Goal: Task Accomplishment & Management: Manage account settings

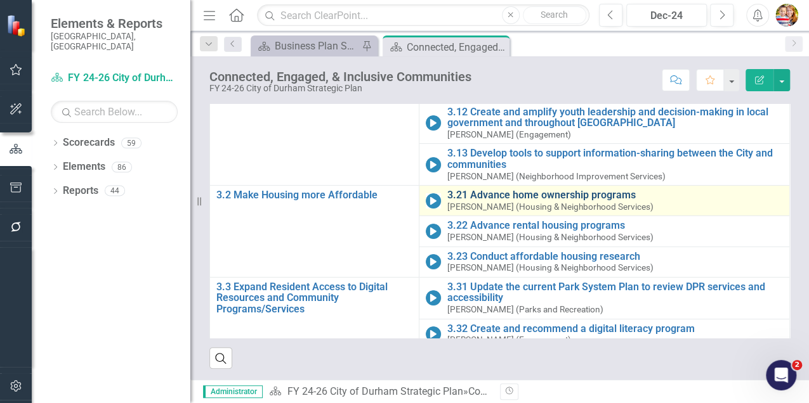
scroll to position [181, 0]
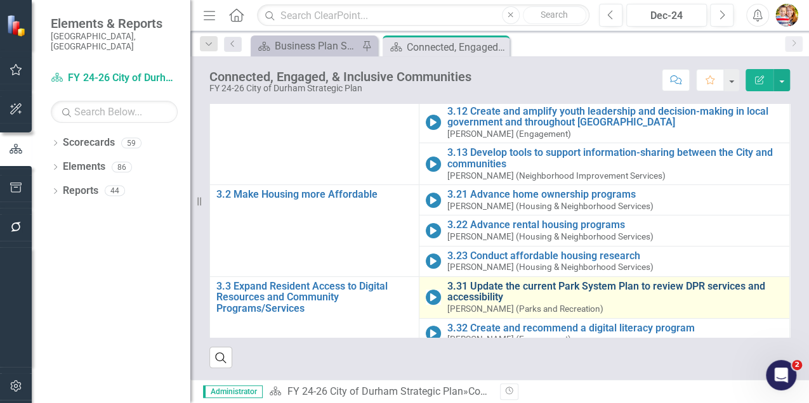
click at [475, 283] on link "3.31 Update the current Park System Plan to review DPR services and accessibili…" at bounding box center [615, 292] width 336 height 22
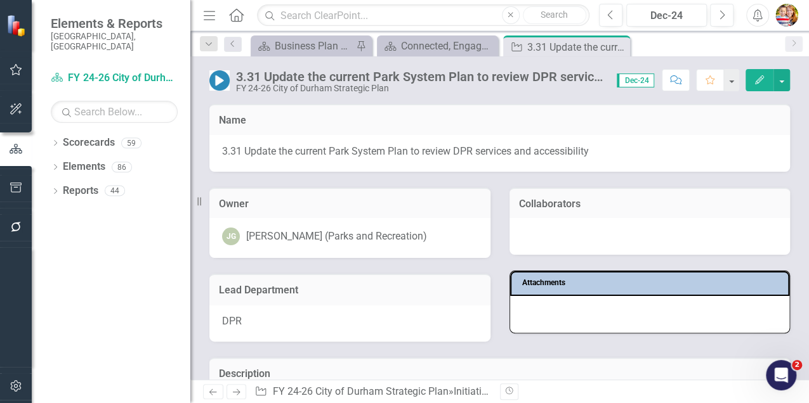
scroll to position [42, 0]
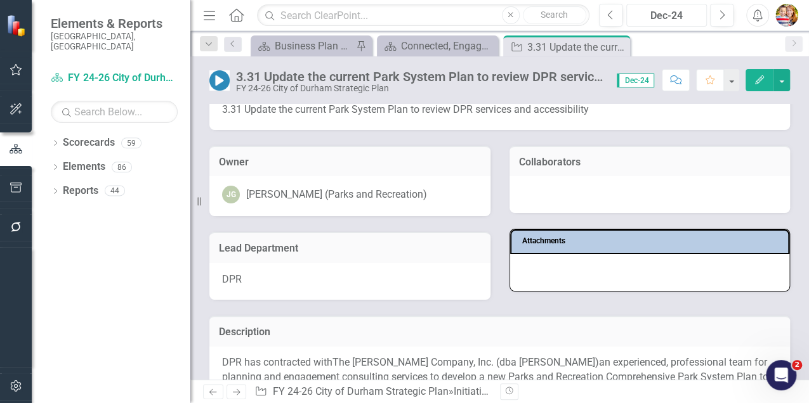
click at [658, 15] on div "Dec-24" at bounding box center [667, 15] width 72 height 15
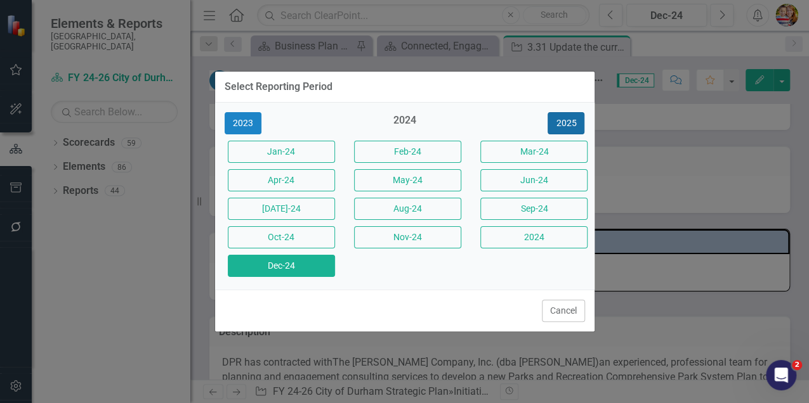
click at [561, 124] on button "2025" at bounding box center [565, 123] width 37 height 22
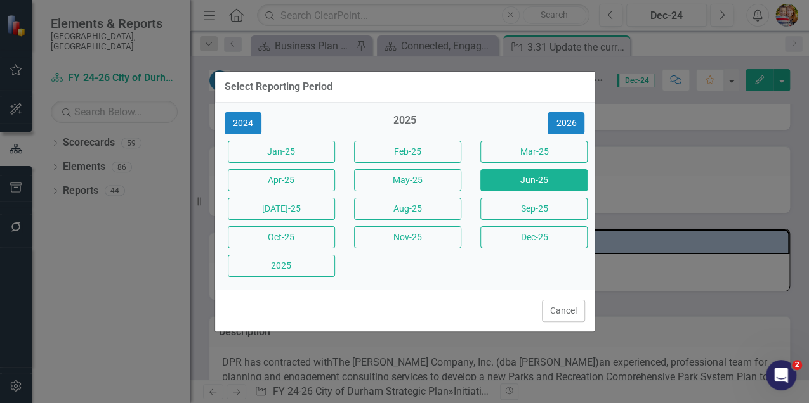
click at [528, 178] on button "Jun-25" at bounding box center [533, 180] width 107 height 22
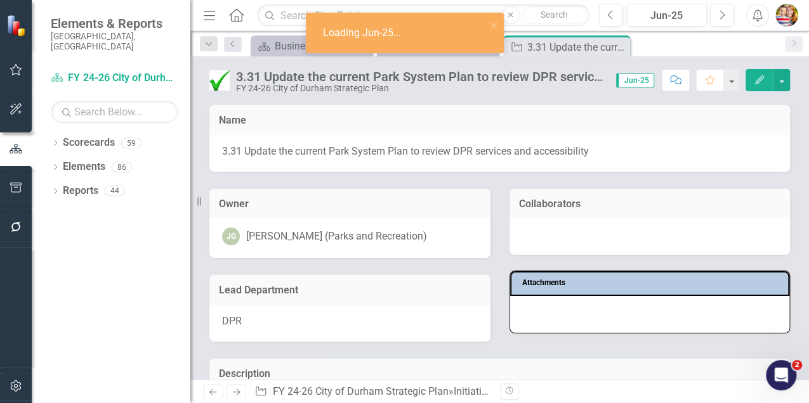
click at [221, 81] on img at bounding box center [219, 80] width 20 height 20
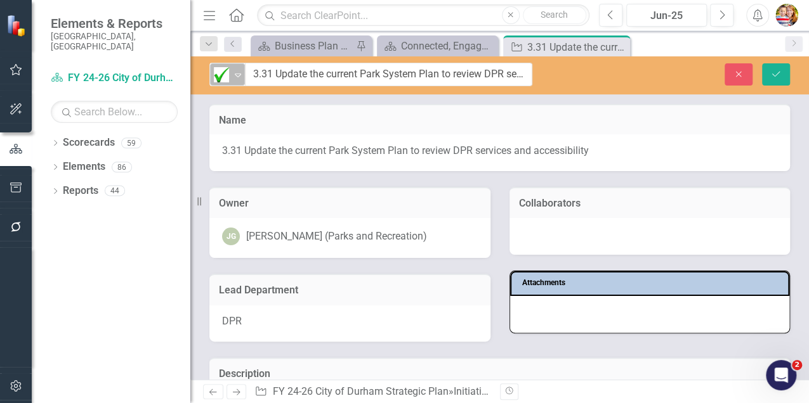
click at [236, 76] on icon "Expand" at bounding box center [238, 75] width 13 height 10
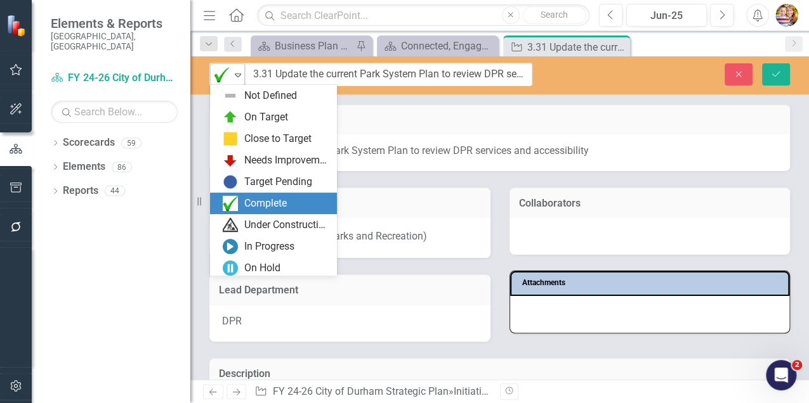
scroll to position [108, 0]
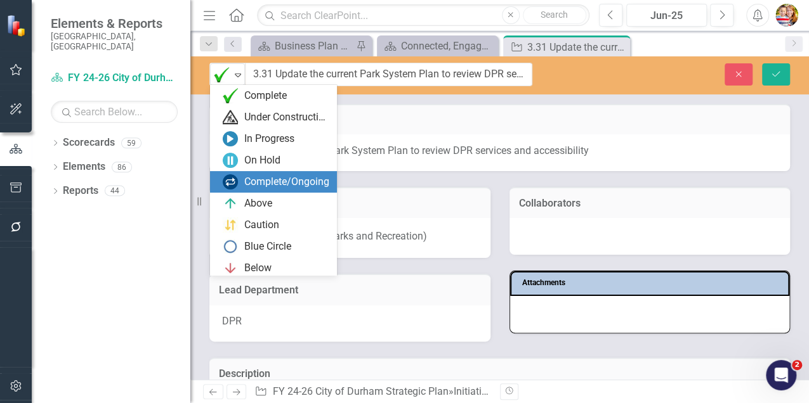
click at [259, 181] on div "Complete/Ongoing" at bounding box center [286, 182] width 85 height 15
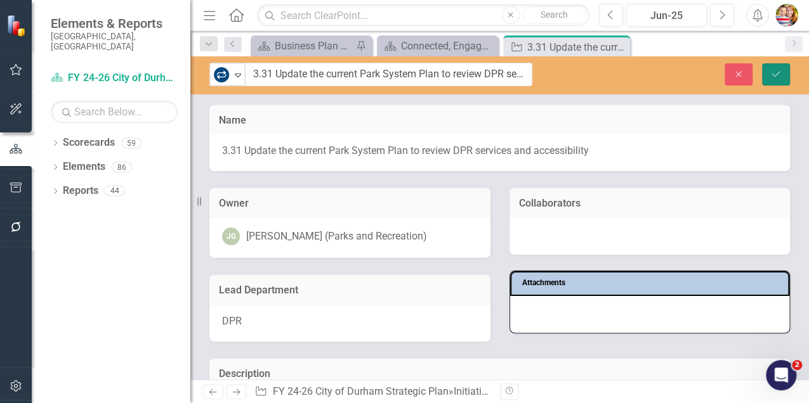
click at [781, 70] on icon "Save" at bounding box center [775, 74] width 11 height 9
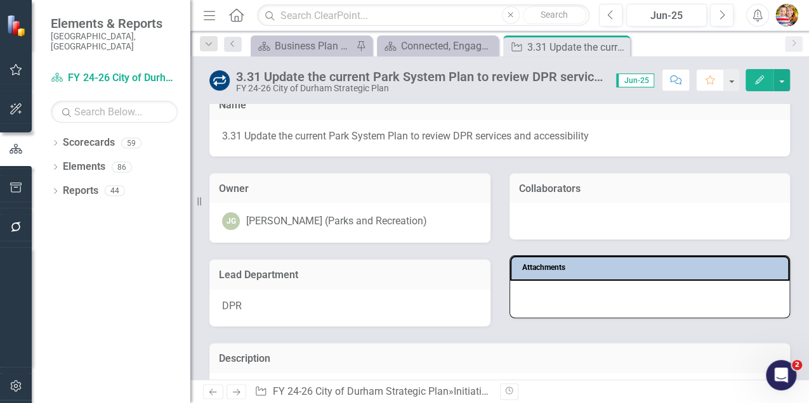
scroll to position [0, 0]
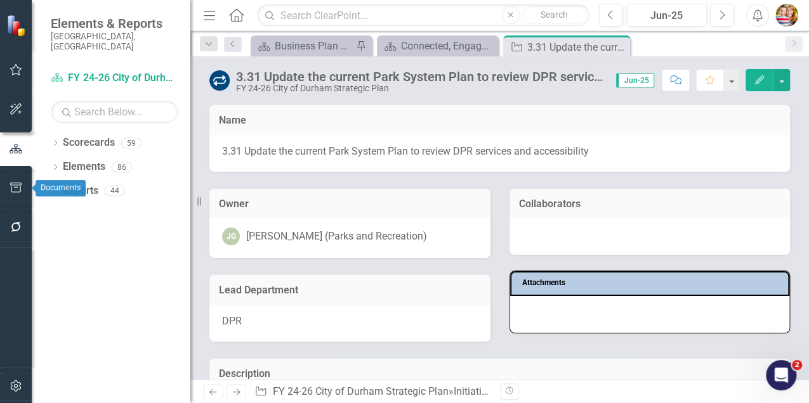
click at [13, 186] on icon "button" at bounding box center [16, 188] width 13 height 10
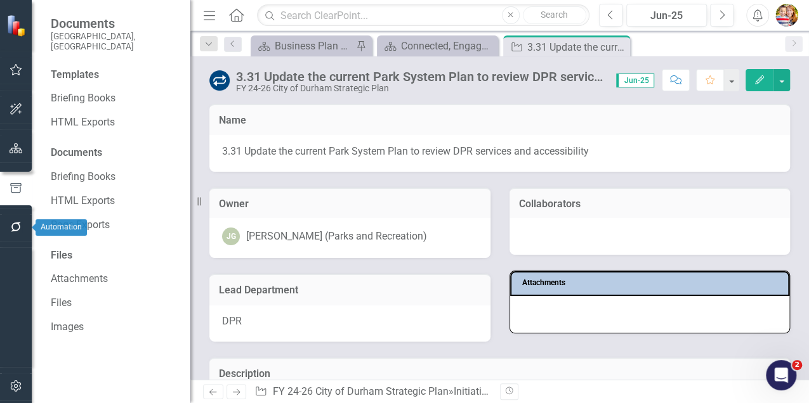
click at [14, 226] on icon "button" at bounding box center [16, 227] width 13 height 10
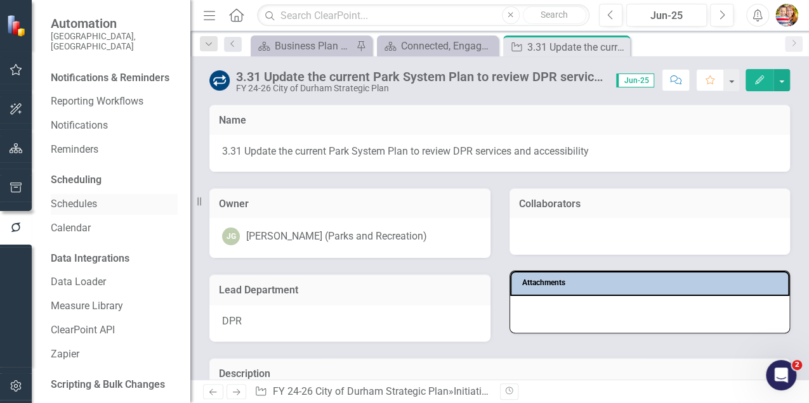
click at [94, 209] on link "Schedules" at bounding box center [114, 204] width 127 height 15
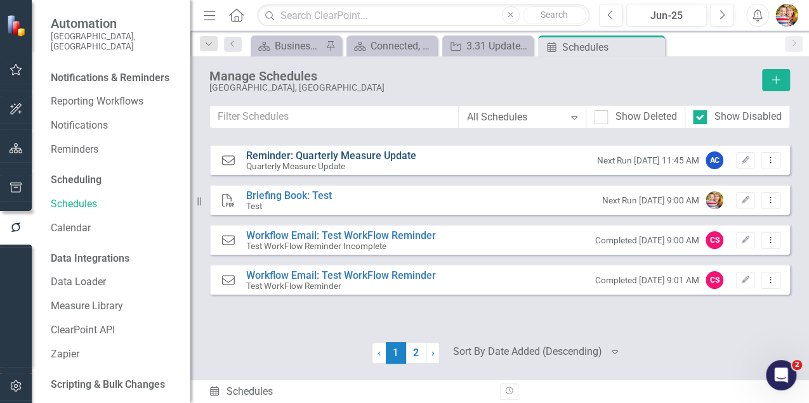
click at [391, 154] on link "Reminder: Quarterly Measure Update" at bounding box center [331, 156] width 170 height 12
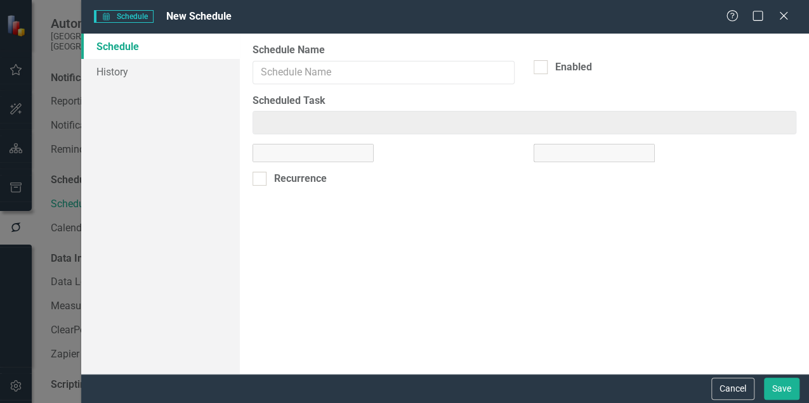
type input "Reminder: Quarterly Measure Update"
checkbox input "true"
type input "Reminder: Quarterly Measure Update"
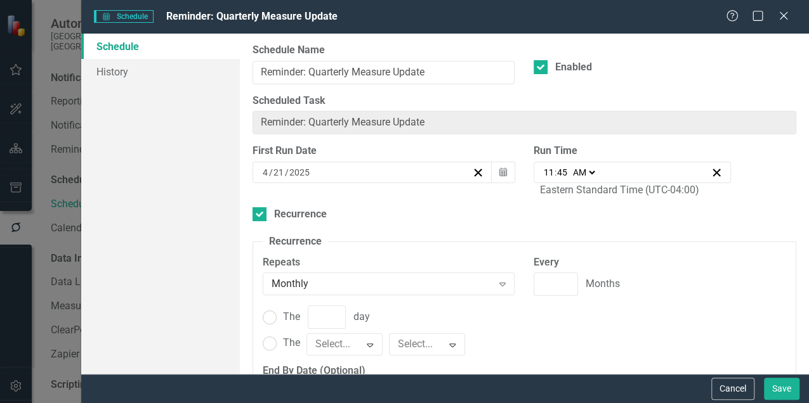
type input "1"
radio input "true"
type input "1"
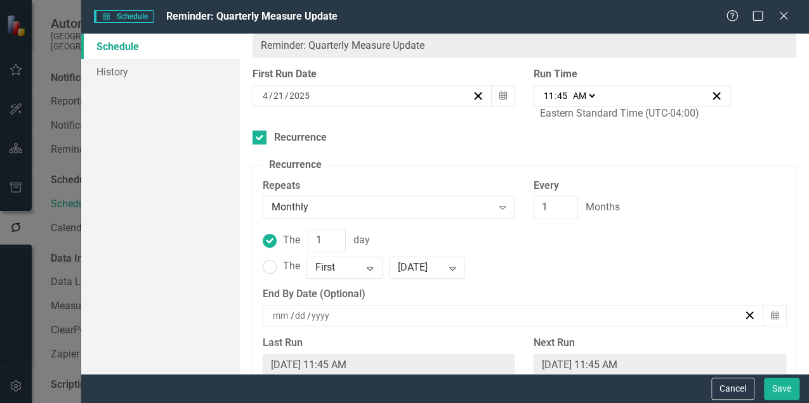
scroll to position [96, 0]
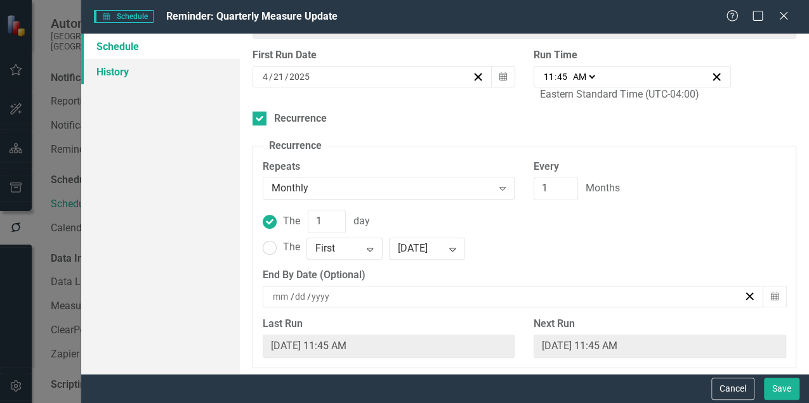
click at [121, 76] on link "History" at bounding box center [160, 71] width 159 height 25
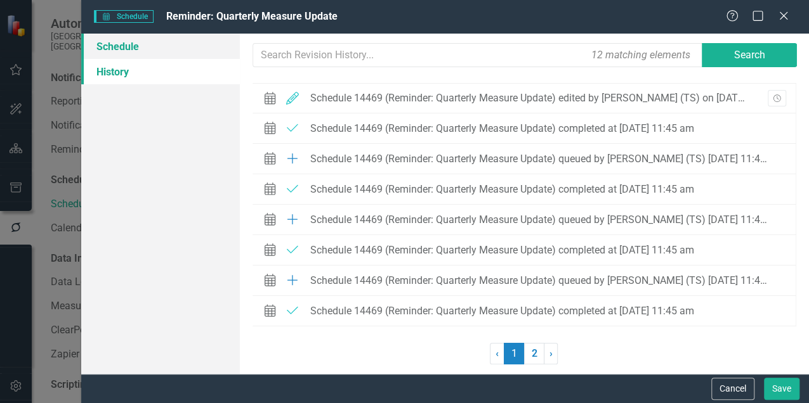
click at [119, 45] on link "Schedule" at bounding box center [160, 46] width 159 height 25
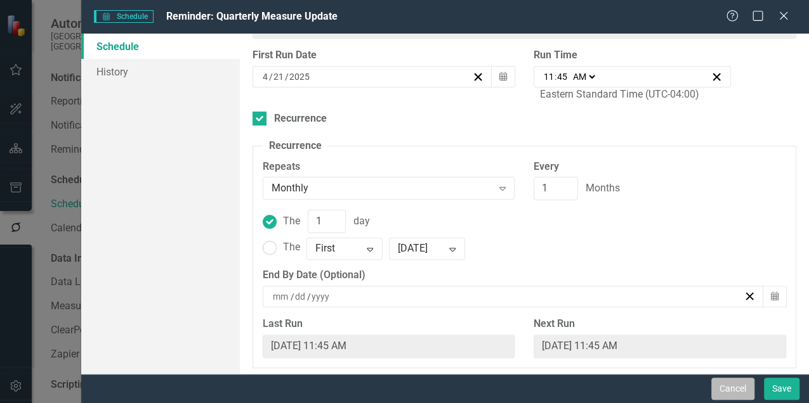
click at [742, 384] on button "Cancel" at bounding box center [732, 389] width 43 height 22
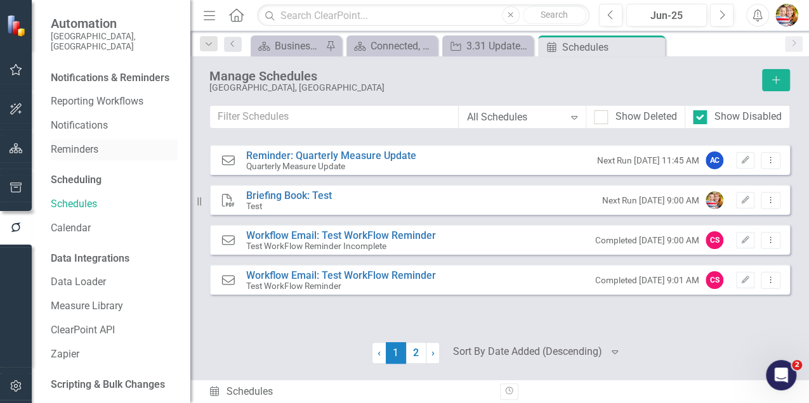
click at [76, 154] on link "Reminders" at bounding box center [114, 150] width 127 height 15
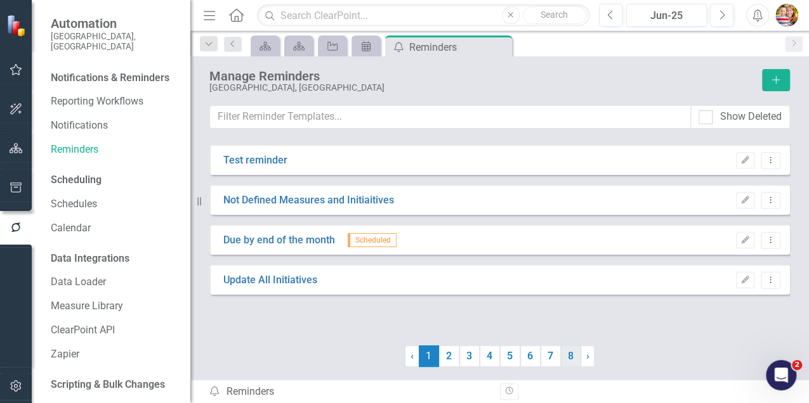
click at [576, 358] on link "8" at bounding box center [571, 357] width 20 height 22
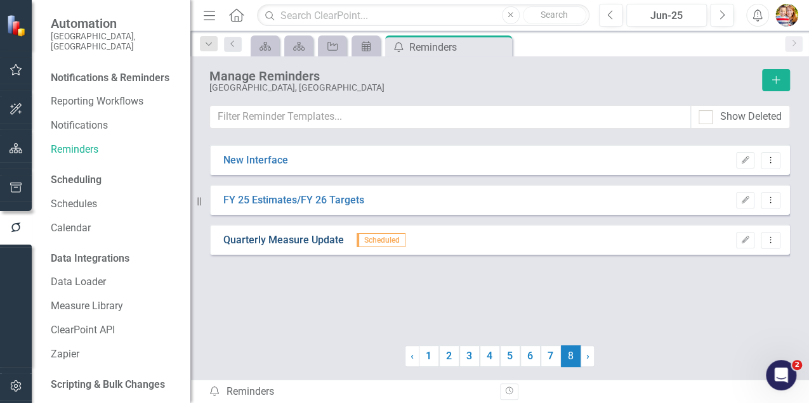
click at [254, 239] on link "Quarterly Measure Update" at bounding box center [283, 240] width 121 height 15
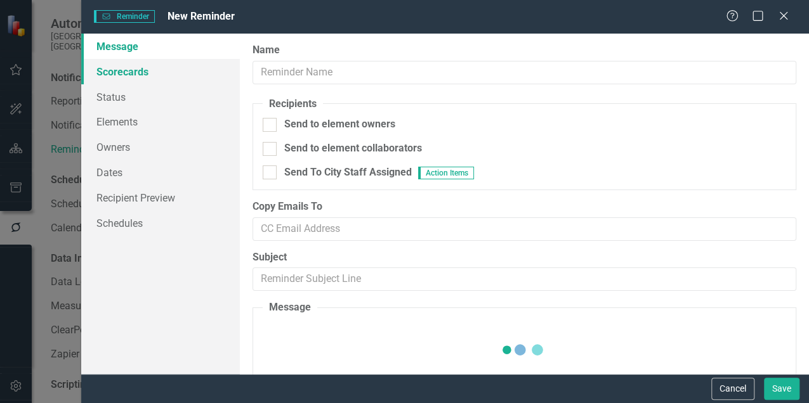
type input "Quarterly Measure Update"
checkbox input "true"
type input "DataHub Update for TS"
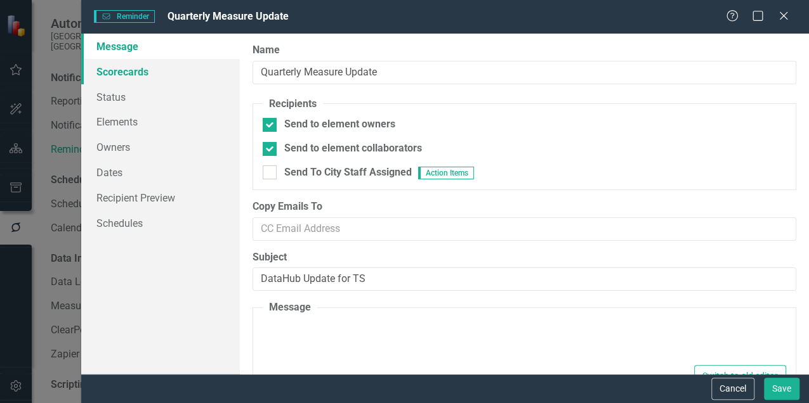
type textarea "<p><span data-teams="true">You are receiving this email because you are the own…"
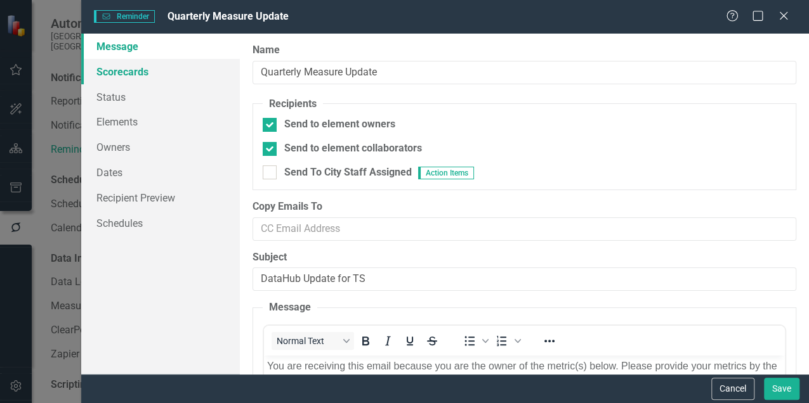
click at [100, 70] on link "Scorecards" at bounding box center [160, 71] width 159 height 25
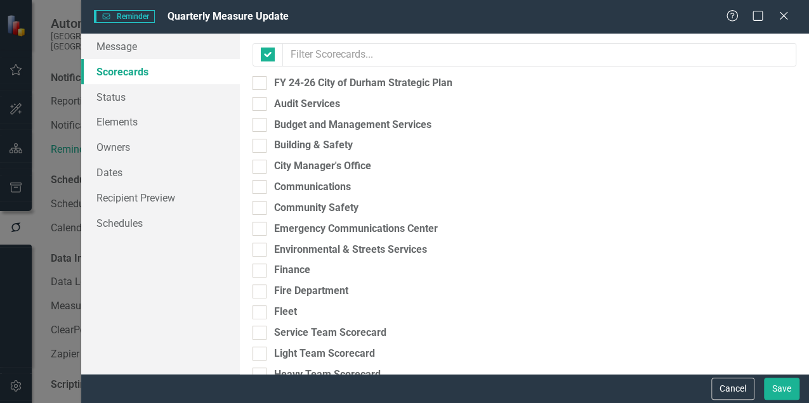
checkbox input "false"
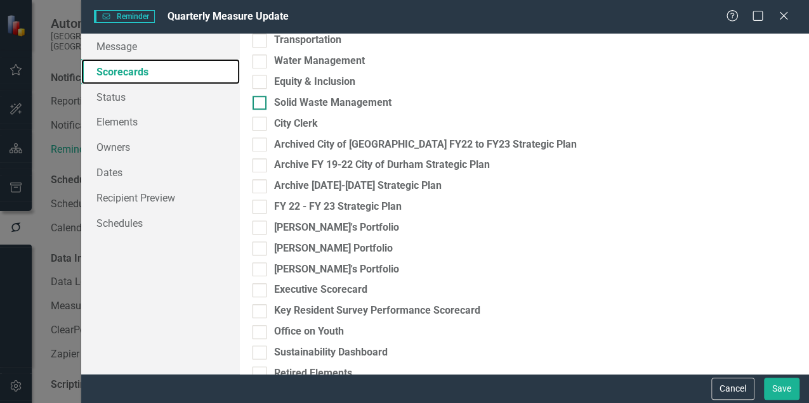
scroll to position [676, 0]
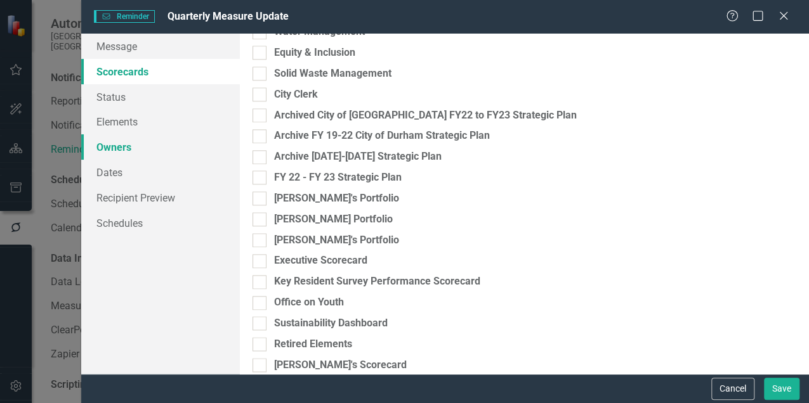
click at [118, 149] on link "Owners" at bounding box center [160, 146] width 159 height 25
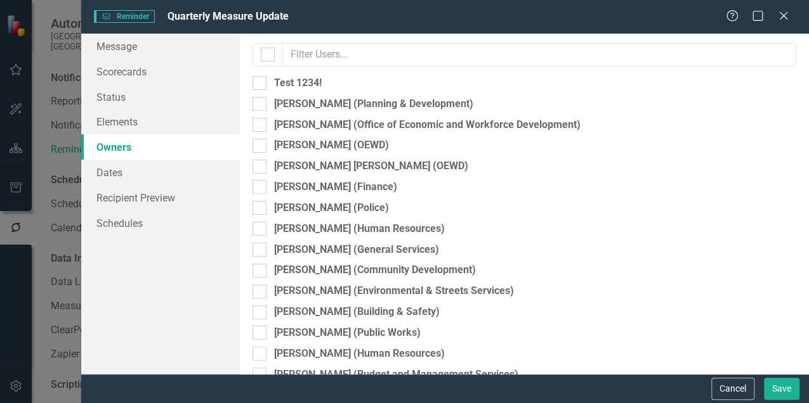
checkbox input "false"
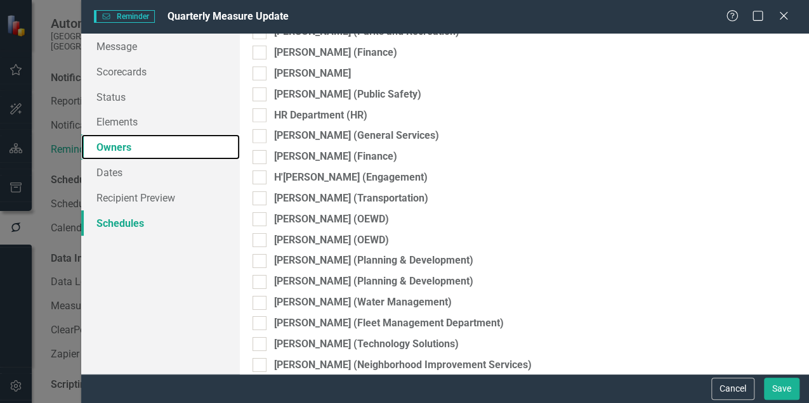
scroll to position [2325, 0]
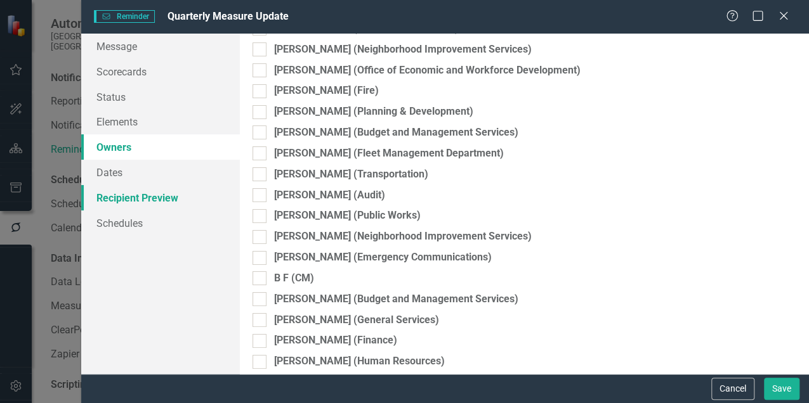
click at [115, 199] on link "Recipient Preview" at bounding box center [160, 197] width 159 height 25
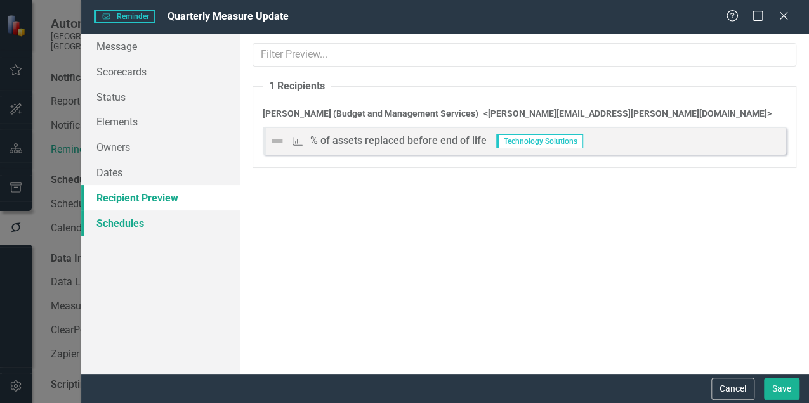
click at [113, 230] on link "Schedules" at bounding box center [160, 223] width 159 height 25
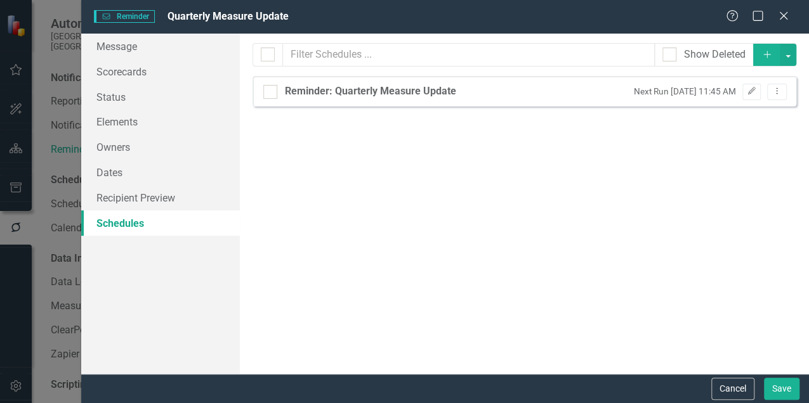
checkbox input "false"
click at [135, 75] on link "Scorecards" at bounding box center [160, 71] width 159 height 25
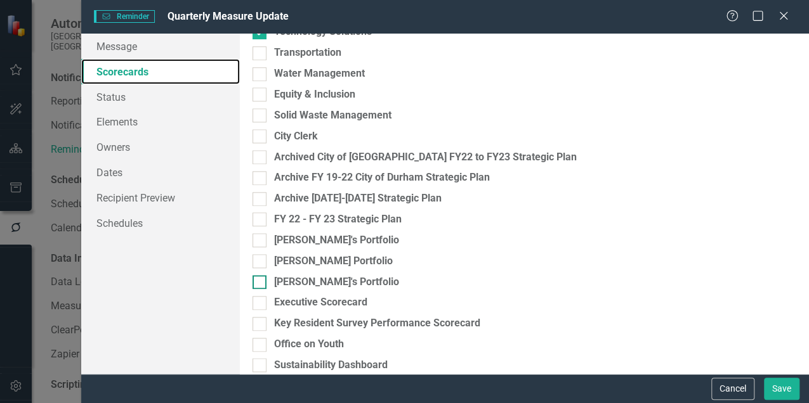
scroll to position [338, 0]
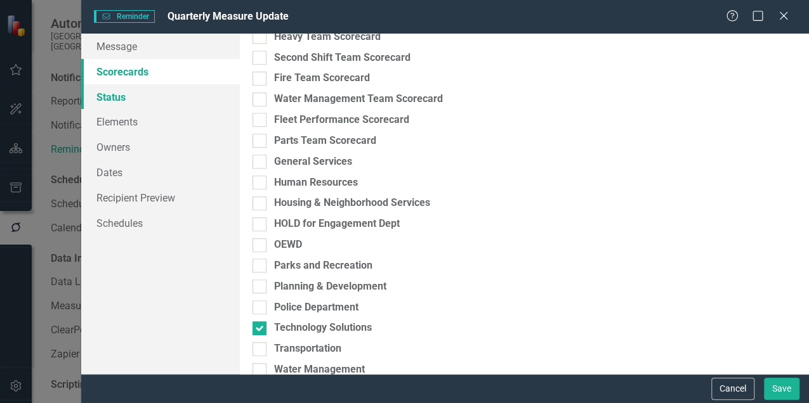
click at [122, 98] on link "Status" at bounding box center [160, 96] width 159 height 25
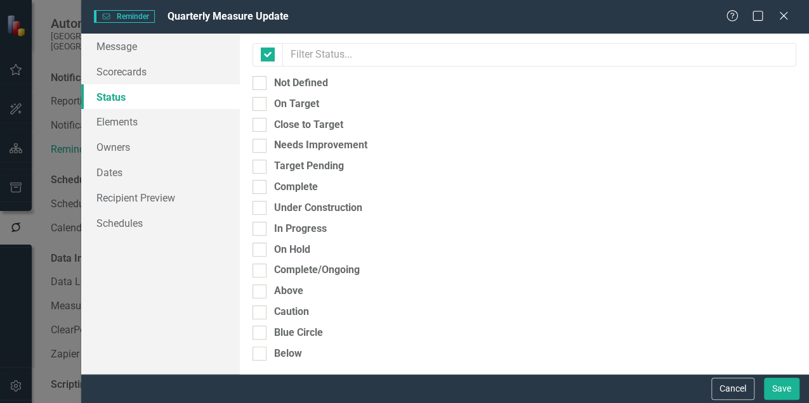
checkbox input "false"
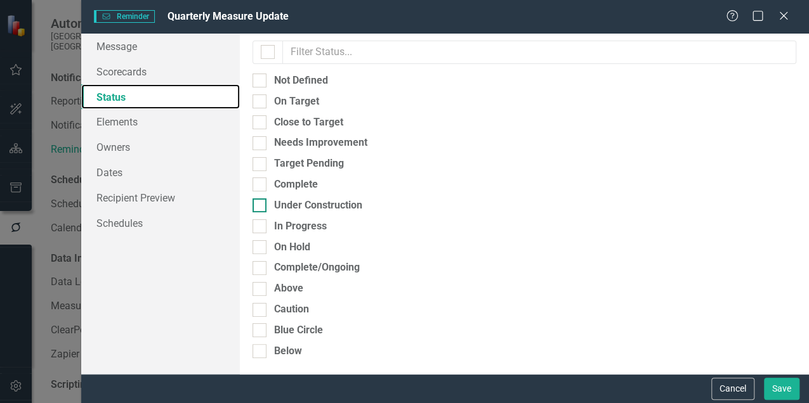
scroll to position [3, 0]
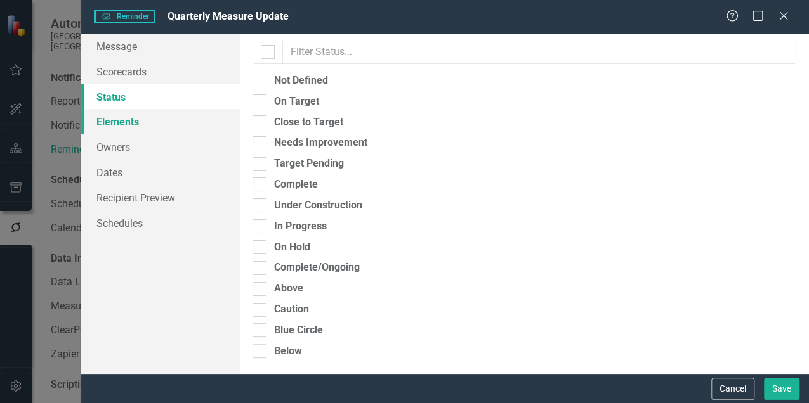
click at [121, 126] on link "Elements" at bounding box center [160, 121] width 159 height 25
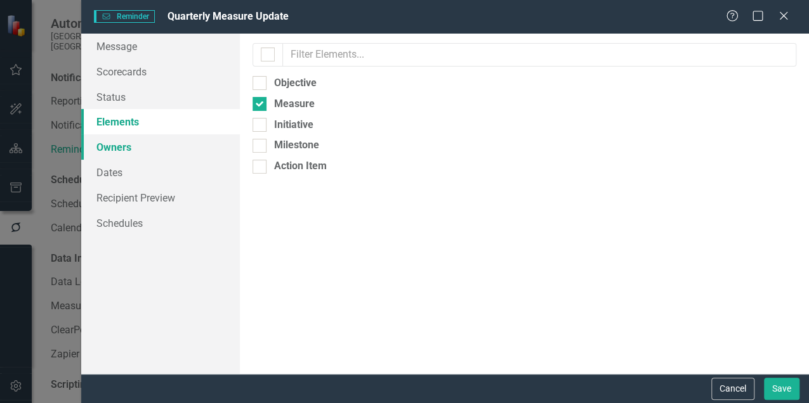
click at [115, 150] on link "Owners" at bounding box center [160, 146] width 159 height 25
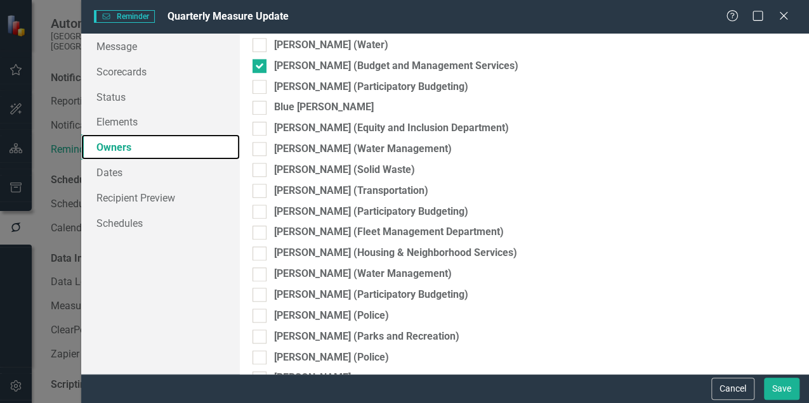
scroll to position [5370, 0]
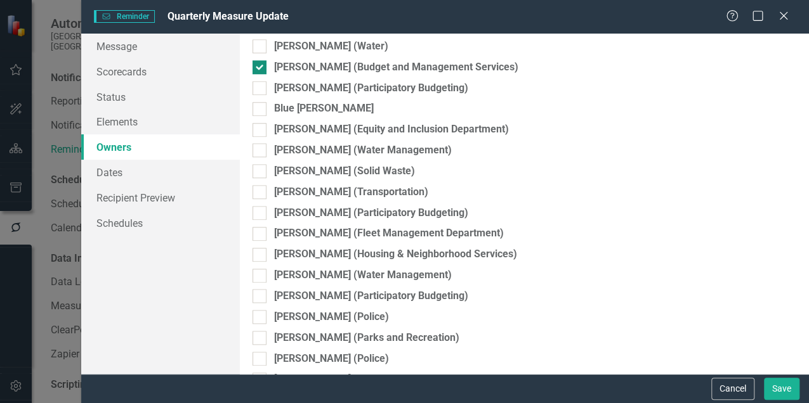
click at [261, 69] on div at bounding box center [259, 67] width 14 height 14
click at [261, 69] on input "[PERSON_NAME] (Budget and Management Services)" at bounding box center [256, 64] width 8 height 8
checkbox input "false"
click at [126, 200] on link "Recipient Preview" at bounding box center [160, 197] width 159 height 25
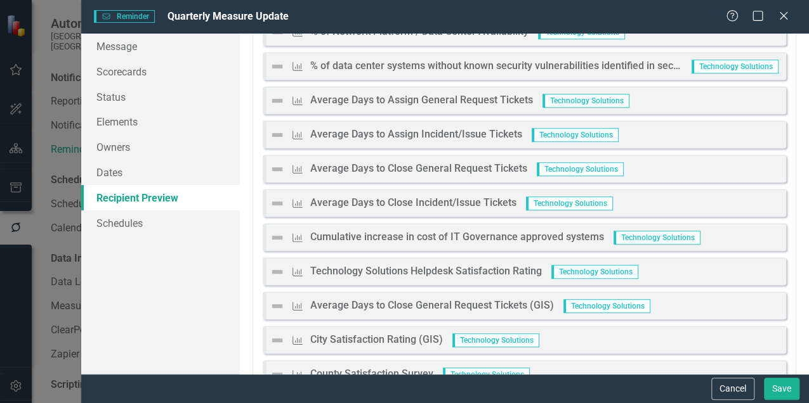
scroll to position [0, 0]
